Goal: Task Accomplishment & Management: Complete application form

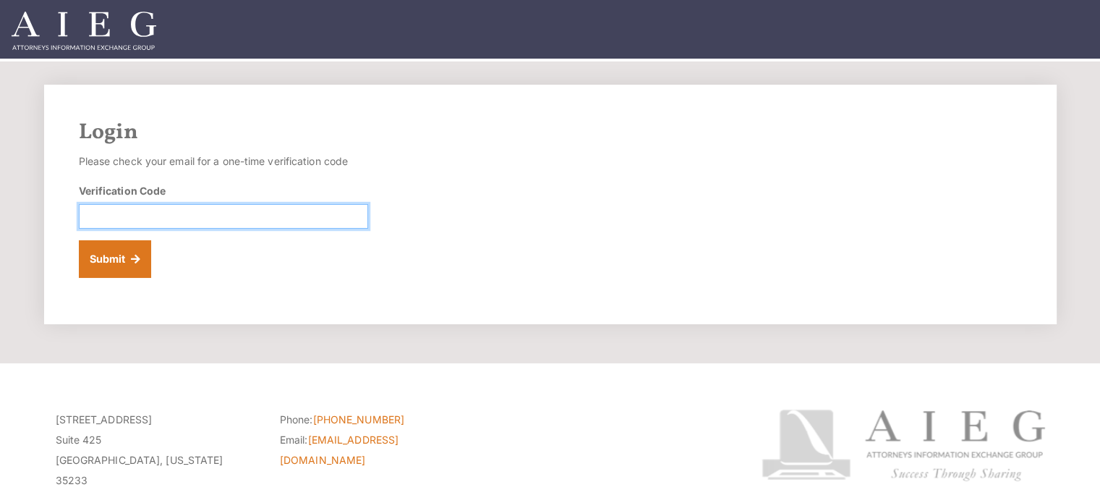
click at [158, 219] on input "Verification Code" at bounding box center [223, 216] width 289 height 25
type input "667758"
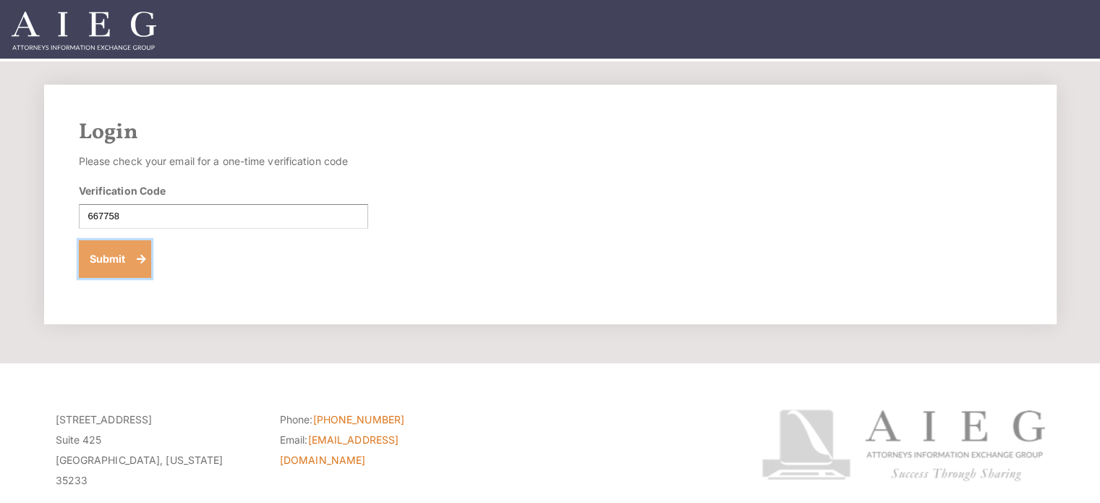
click at [142, 258] on button "Submit" at bounding box center [115, 259] width 73 height 38
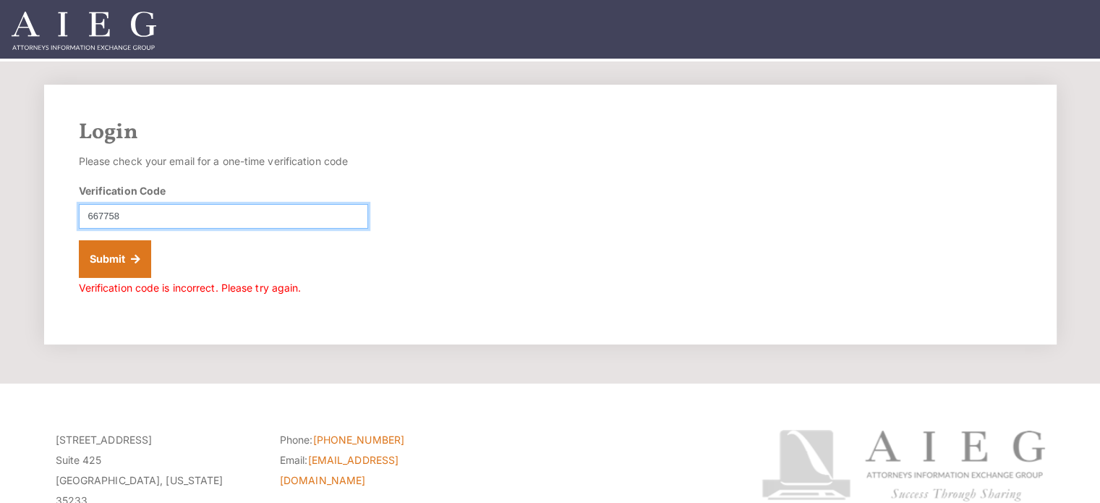
click at [106, 215] on input "667758" at bounding box center [223, 216] width 289 height 25
type input "6677758"
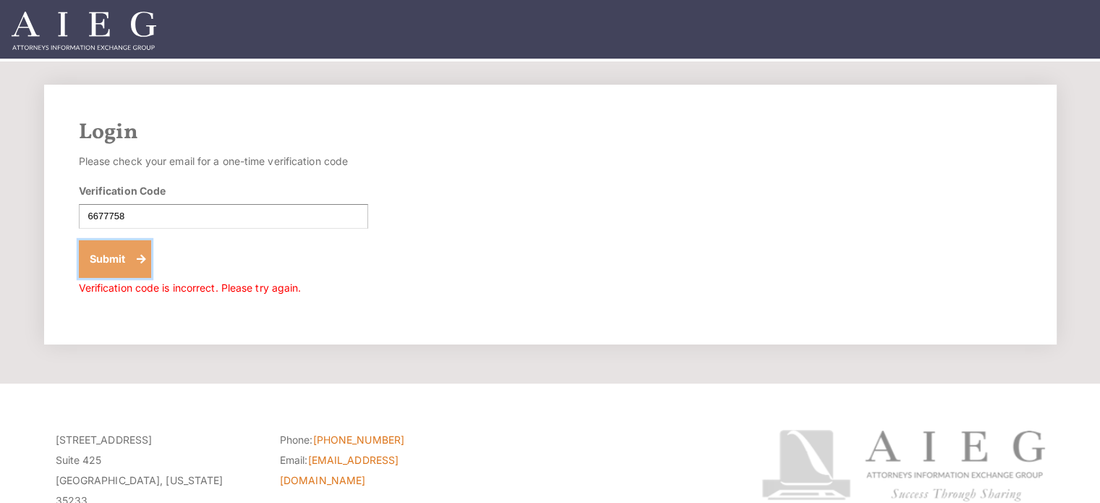
click at [106, 253] on button "Submit" at bounding box center [115, 259] width 73 height 38
click at [116, 257] on button "Submit" at bounding box center [115, 259] width 73 height 38
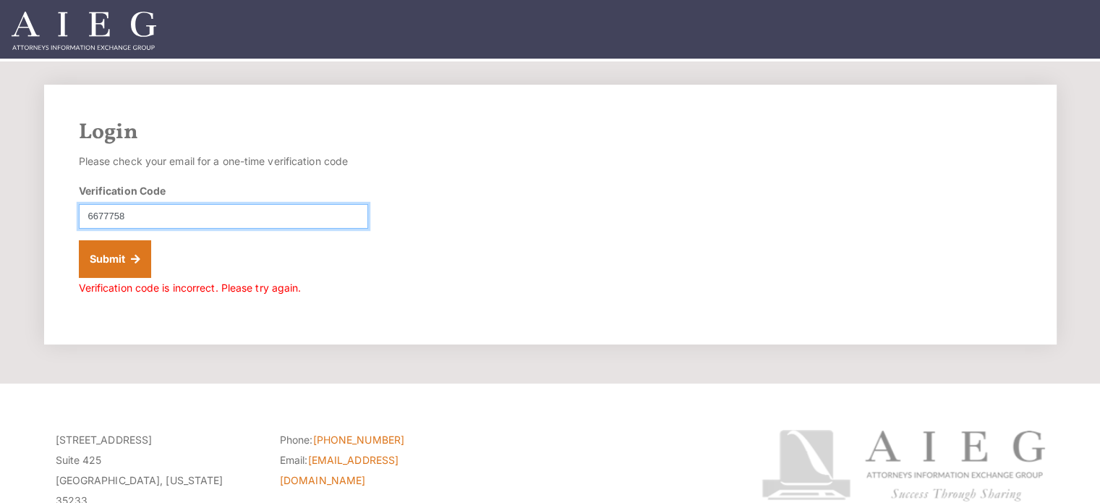
click at [98, 213] on input "6677758" at bounding box center [223, 216] width 289 height 25
type input "677758"
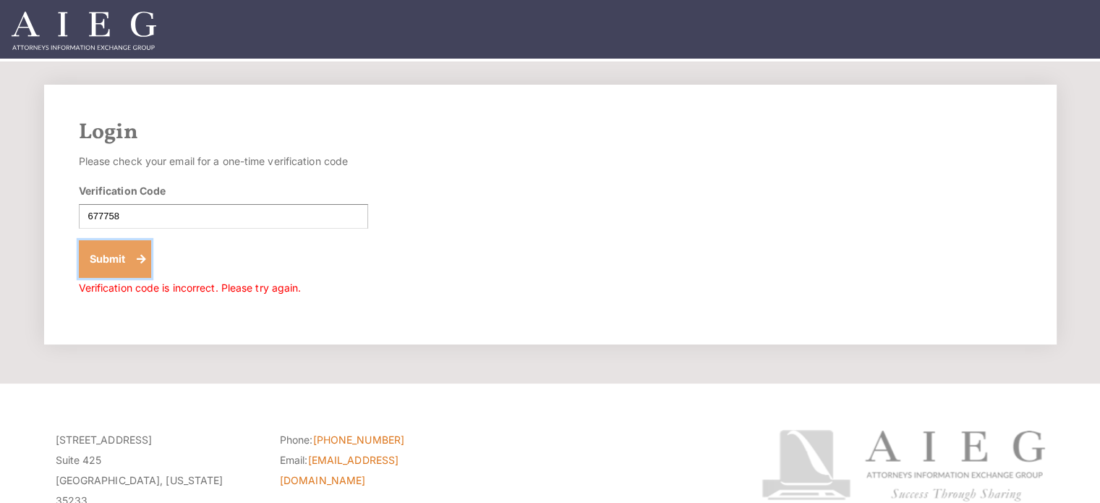
click at [135, 253] on button "Submit" at bounding box center [115, 259] width 73 height 38
